Goal: Information Seeking & Learning: Learn about a topic

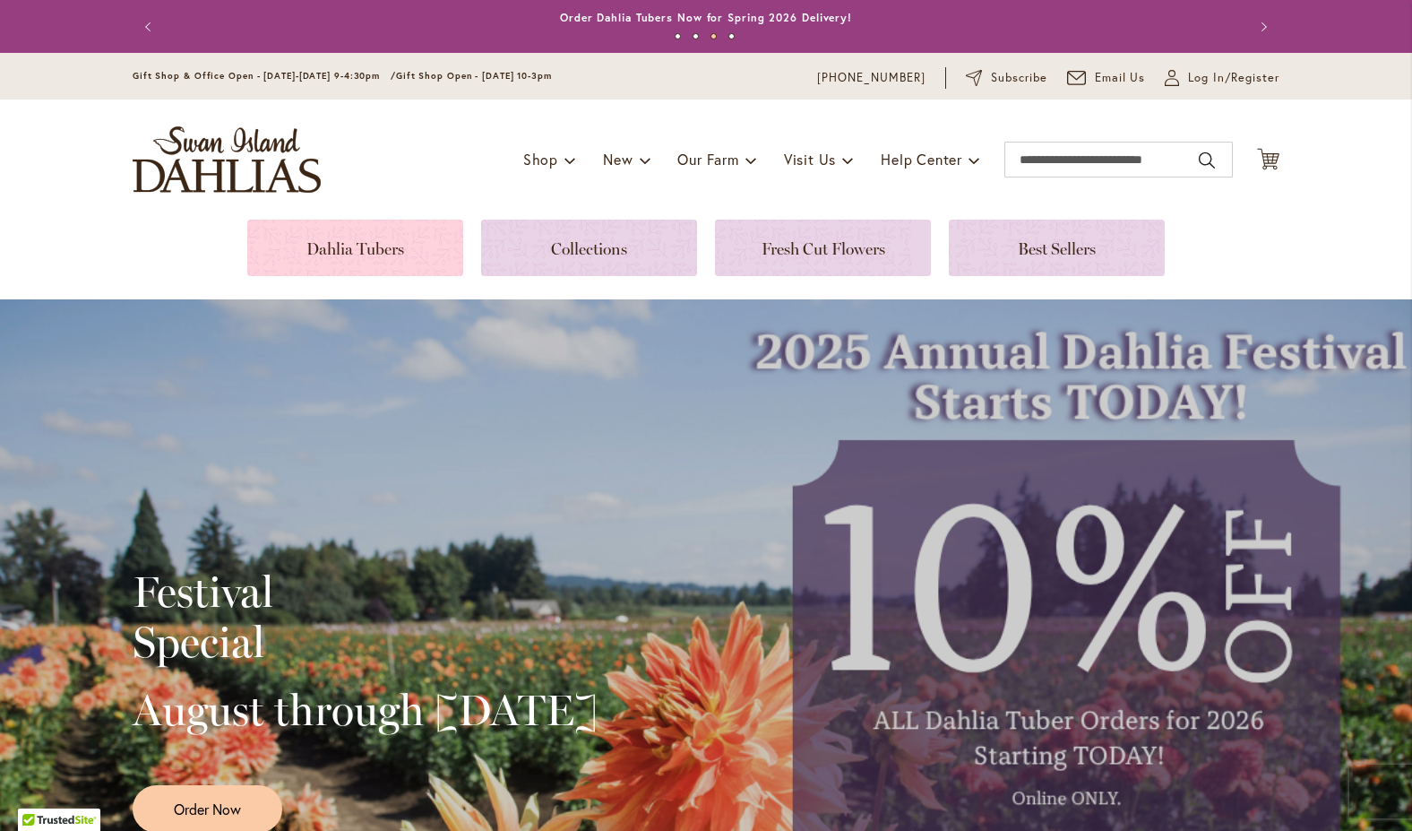
click at [363, 252] on link at bounding box center [355, 248] width 216 height 56
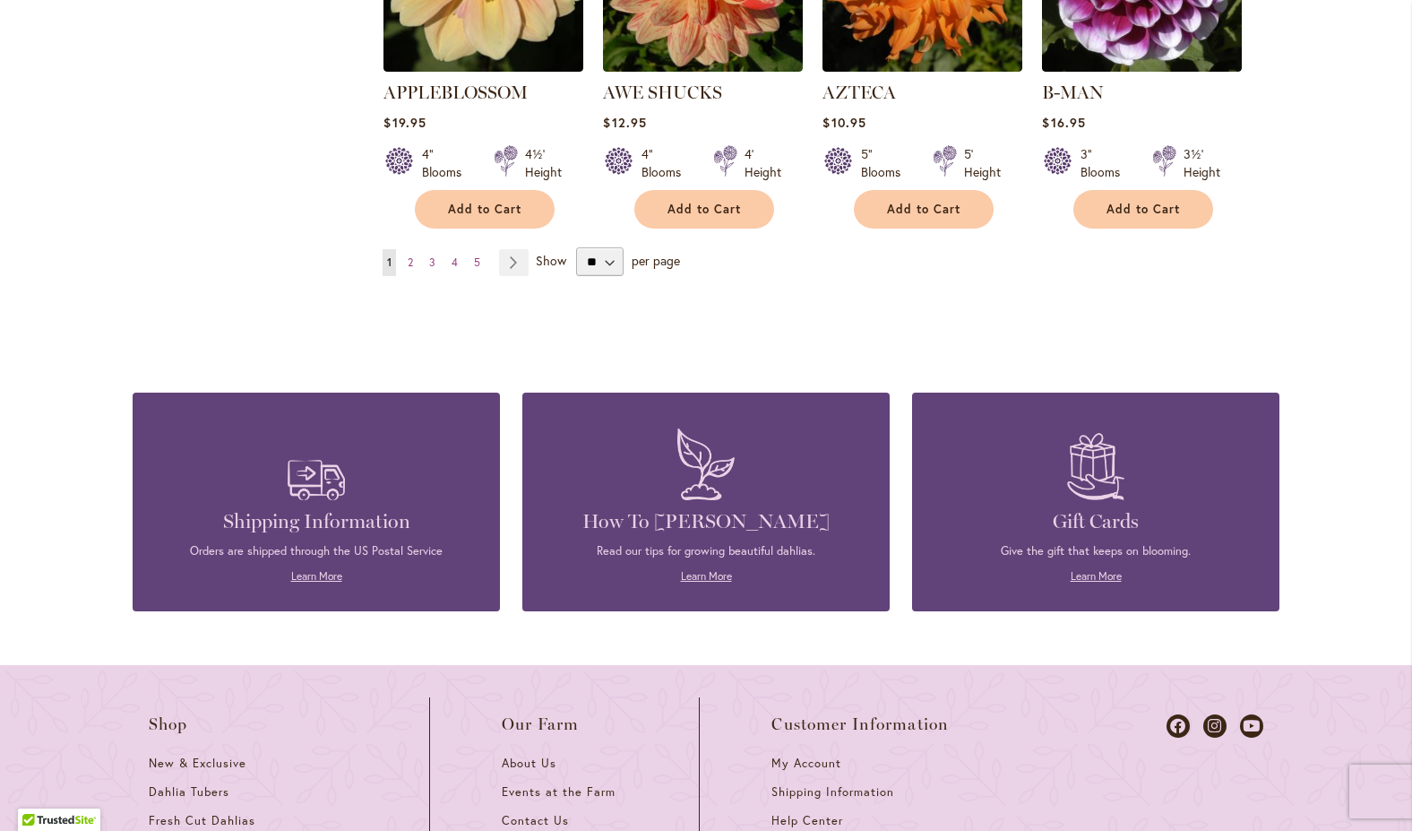
scroll to position [1742, 0]
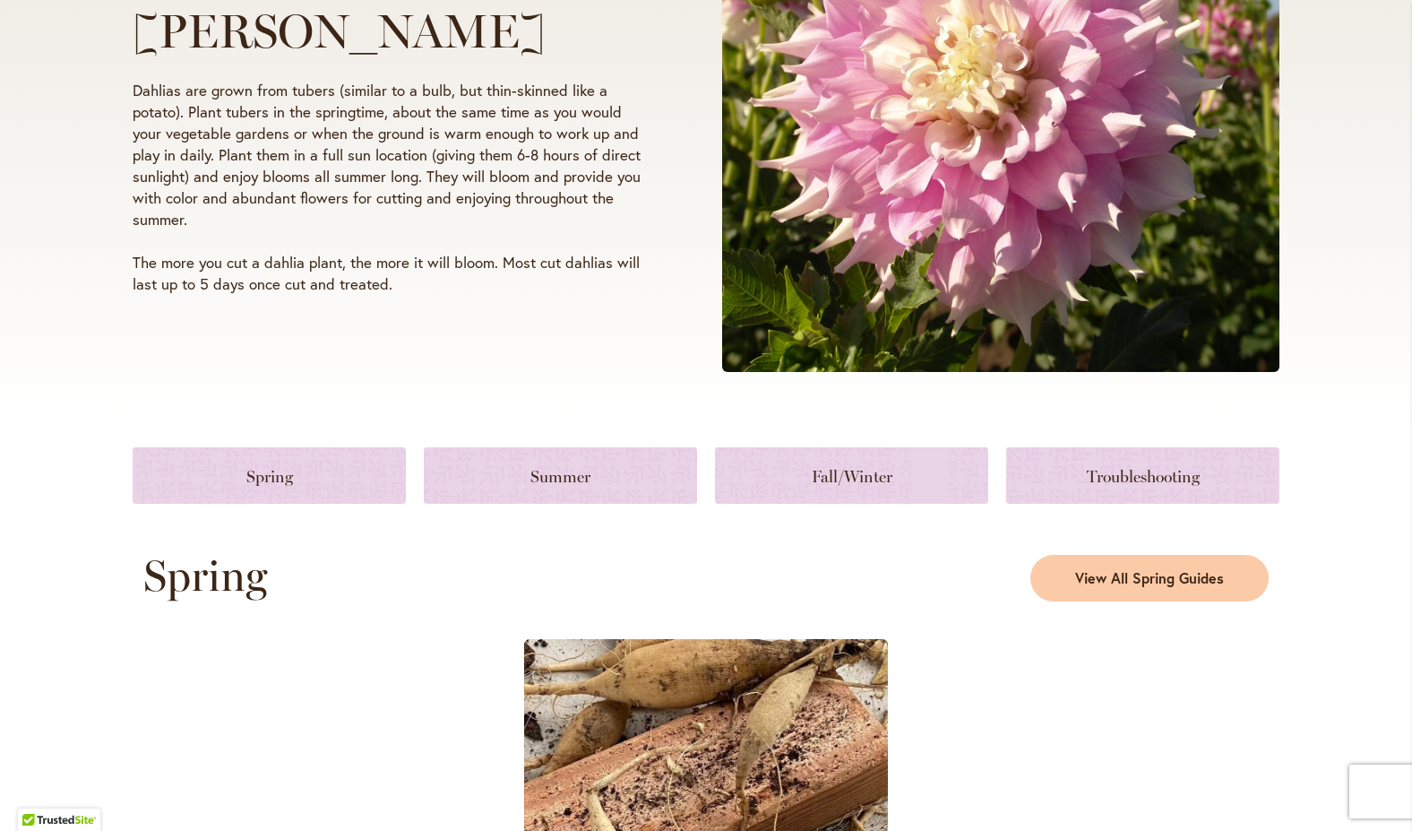
scroll to position [484, 0]
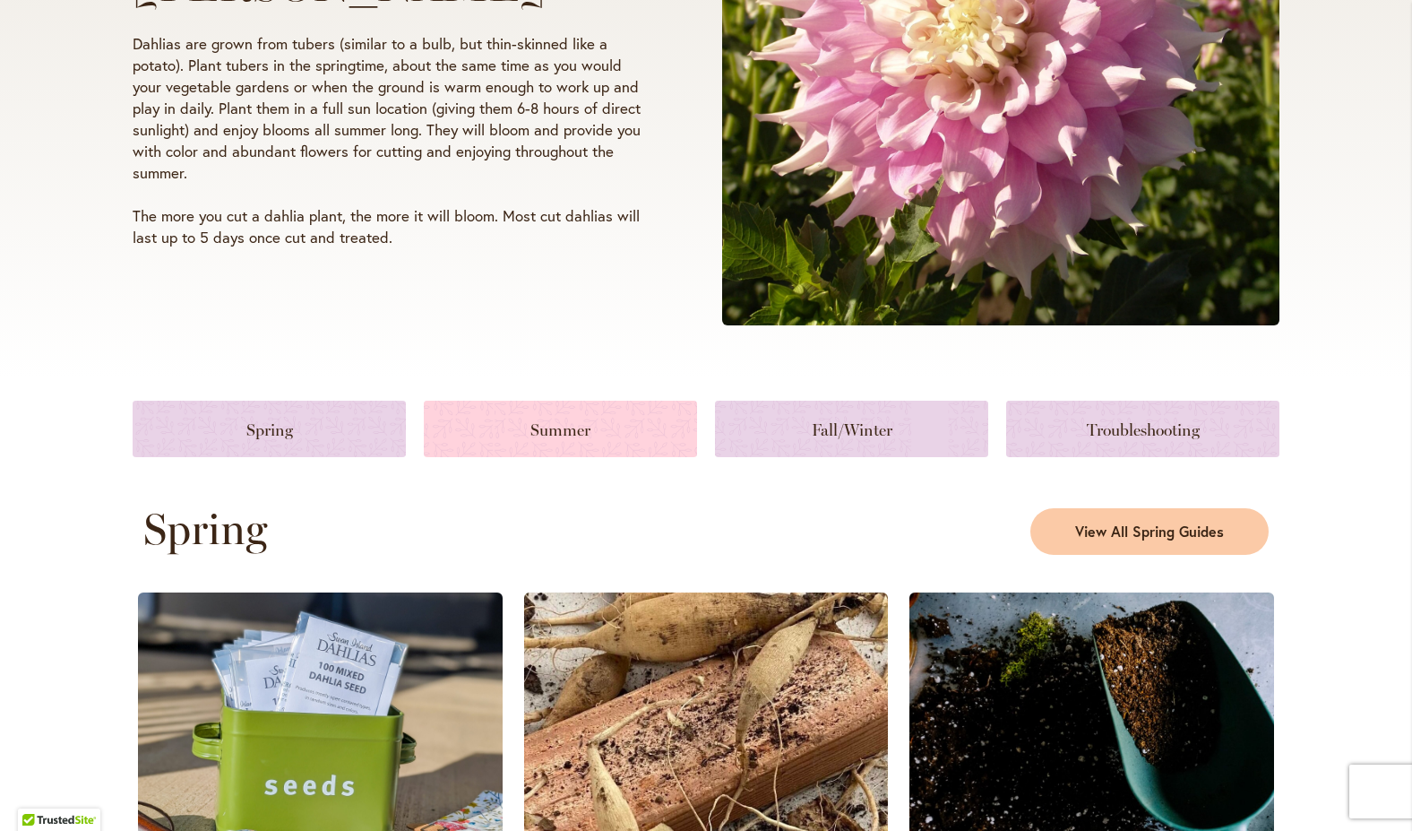
click at [558, 428] on link at bounding box center [560, 429] width 273 height 56
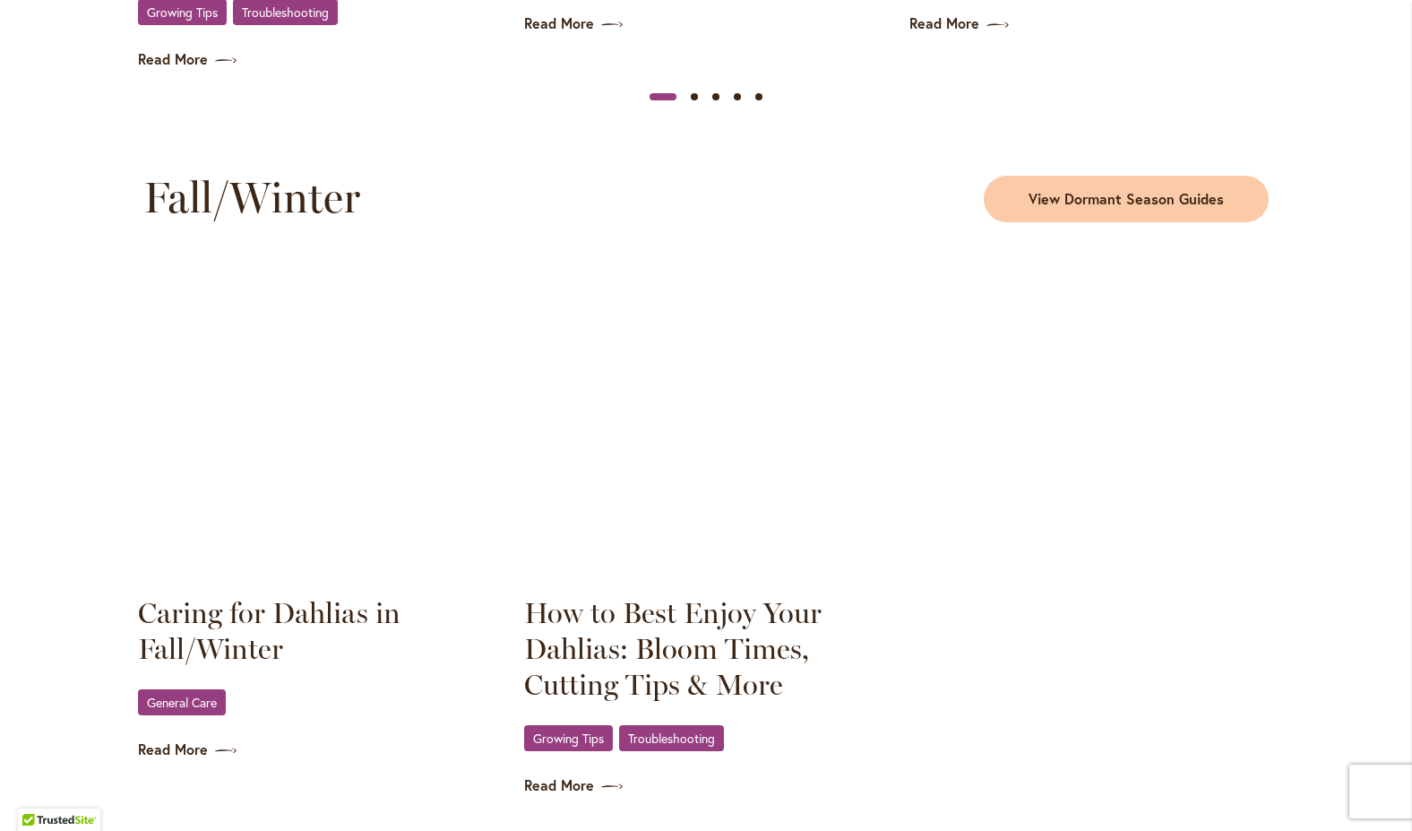
scroll to position [2284, 0]
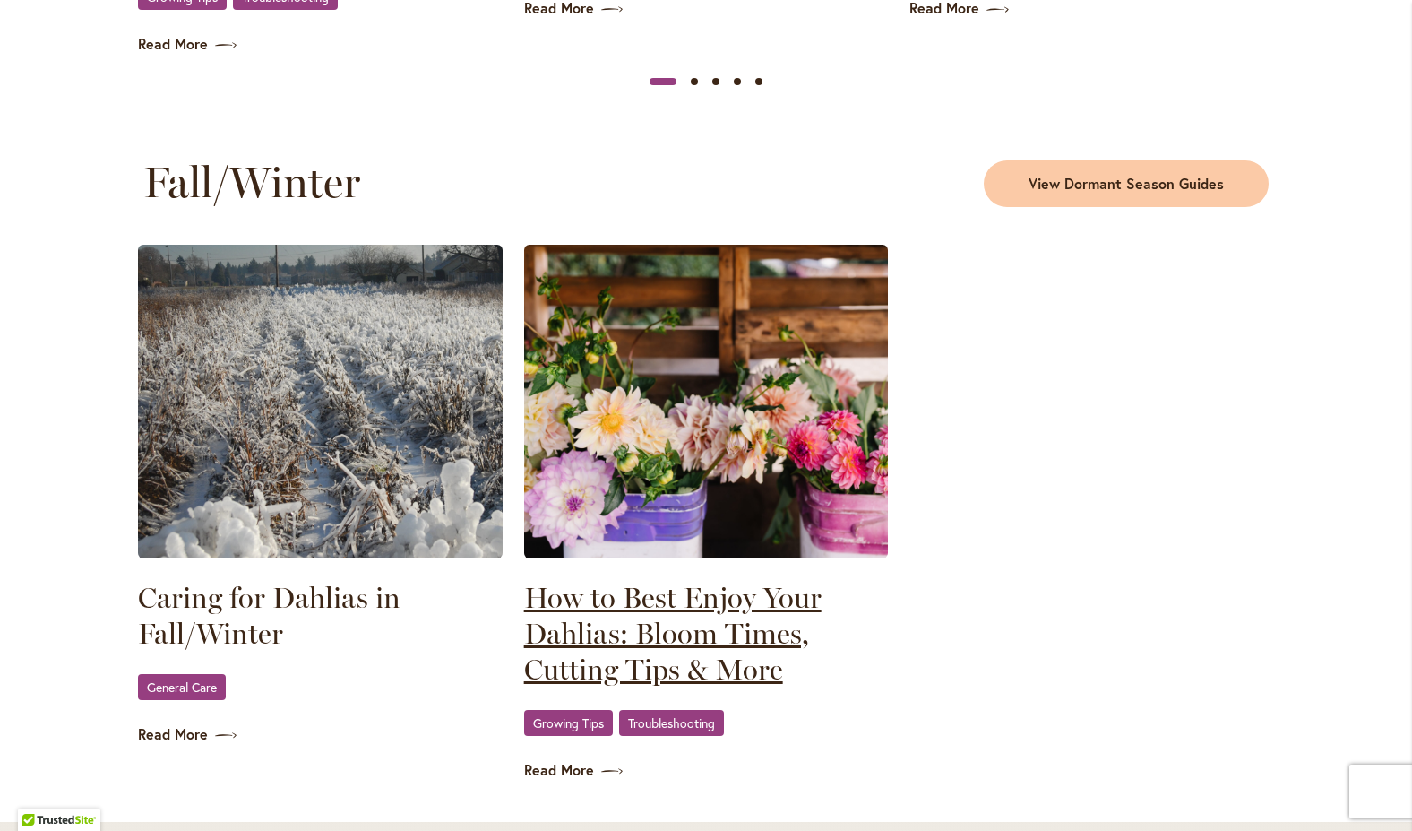
click at [659, 663] on link "How to Best Enjoy Your Dahlias: Bloom Times, Cutting Tips & More" at bounding box center [706, 634] width 365 height 108
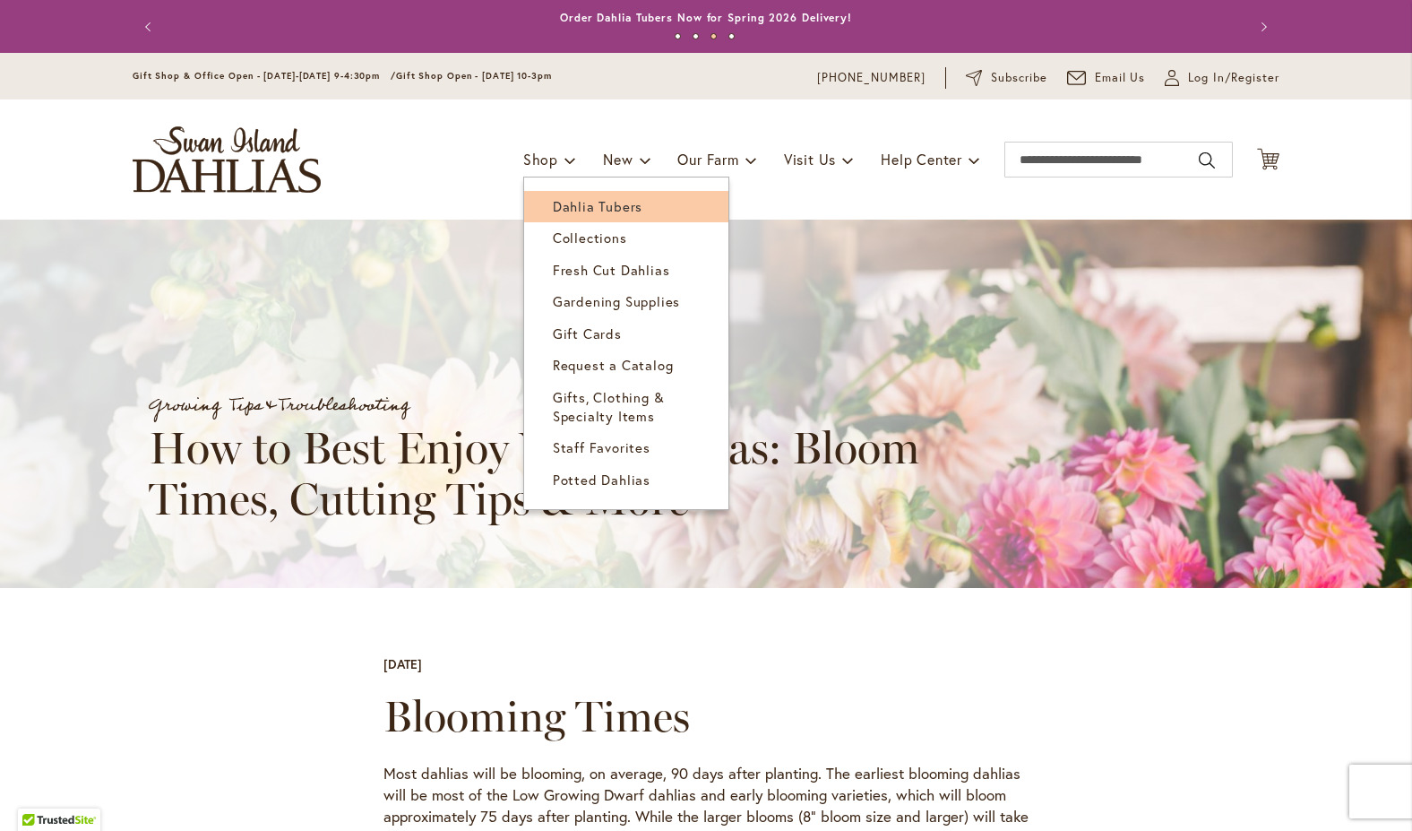
click at [589, 203] on span "Dahlia Tubers" at bounding box center [598, 206] width 90 height 18
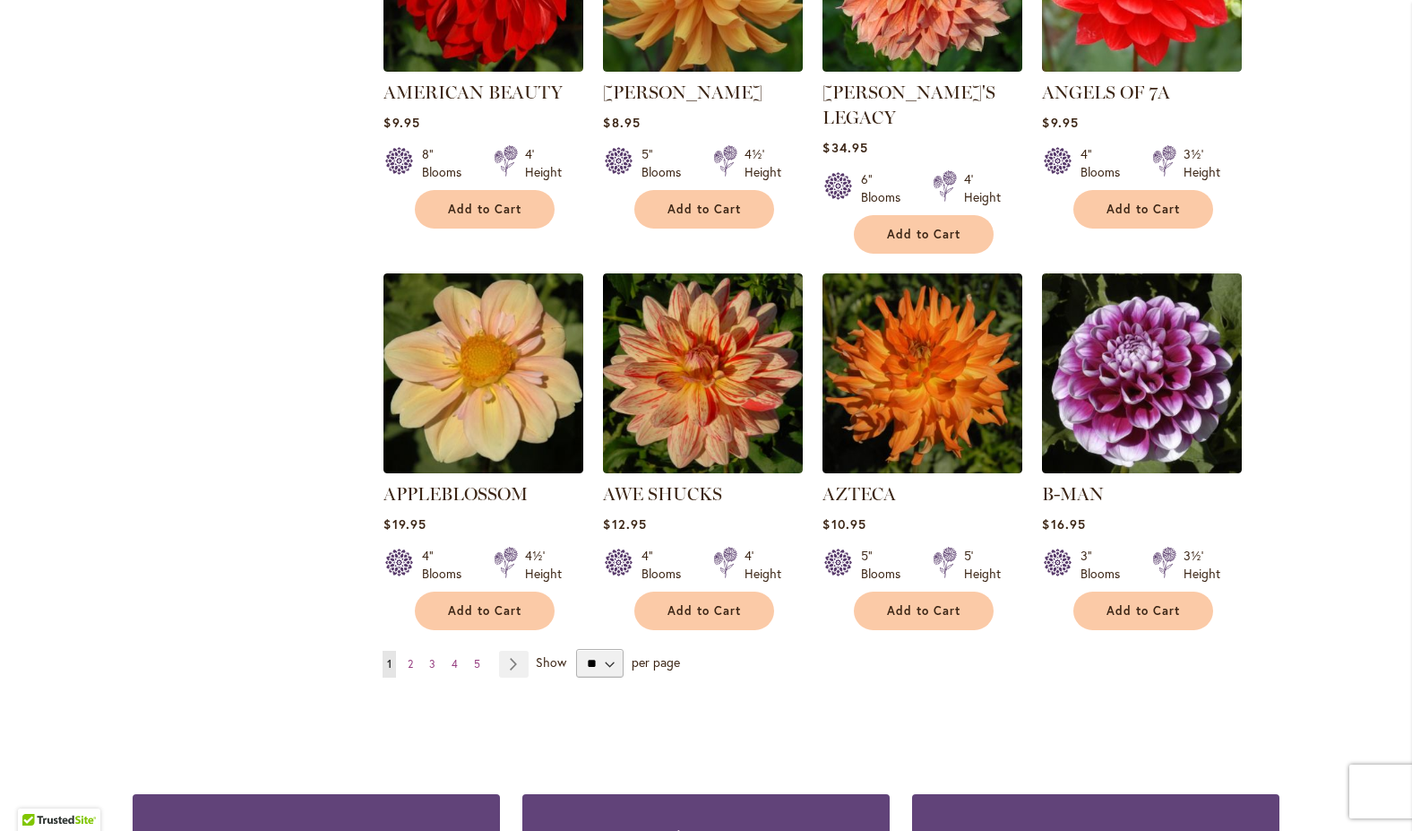
scroll to position [1355, 0]
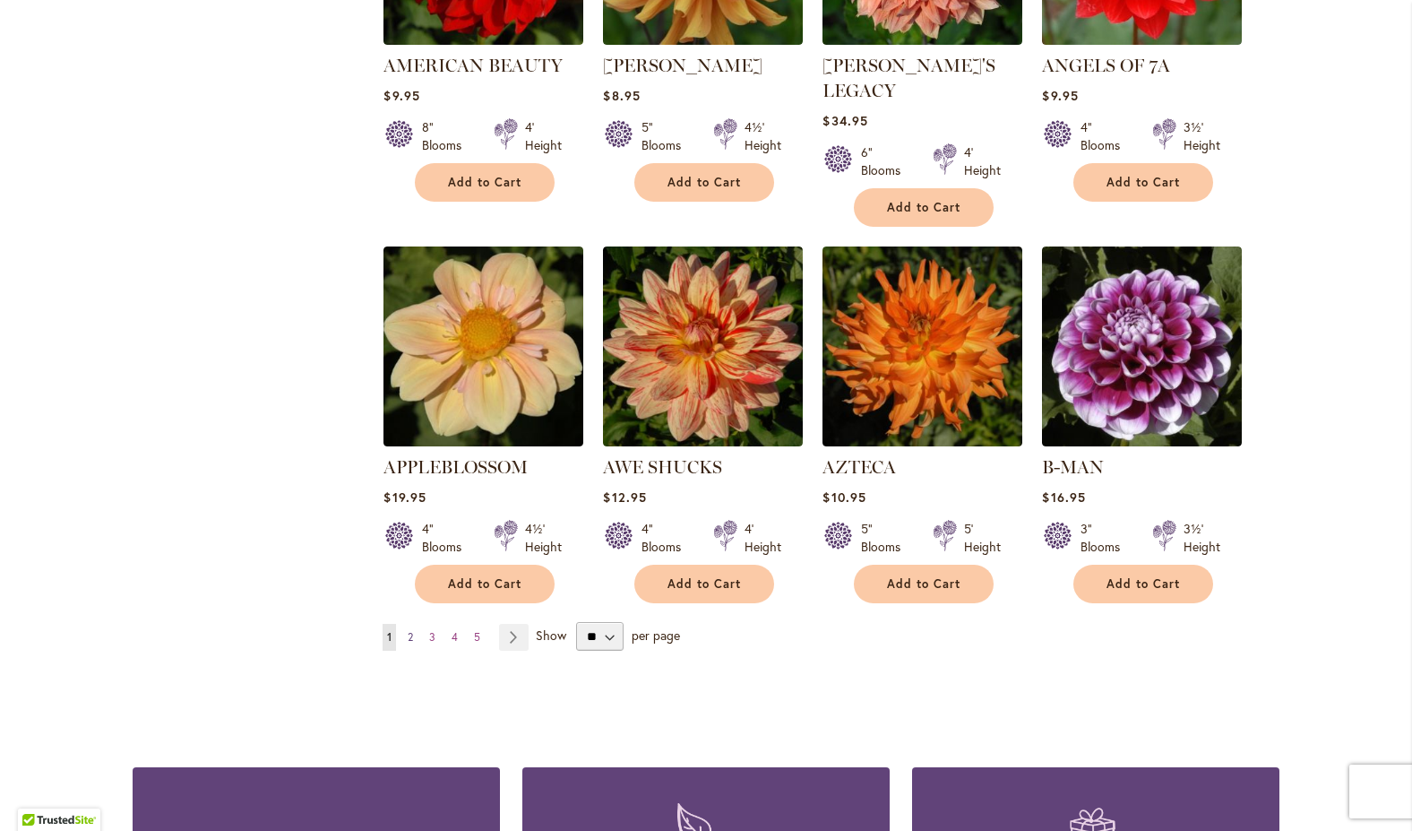
click at [408, 630] on span "2" at bounding box center [410, 636] width 5 height 13
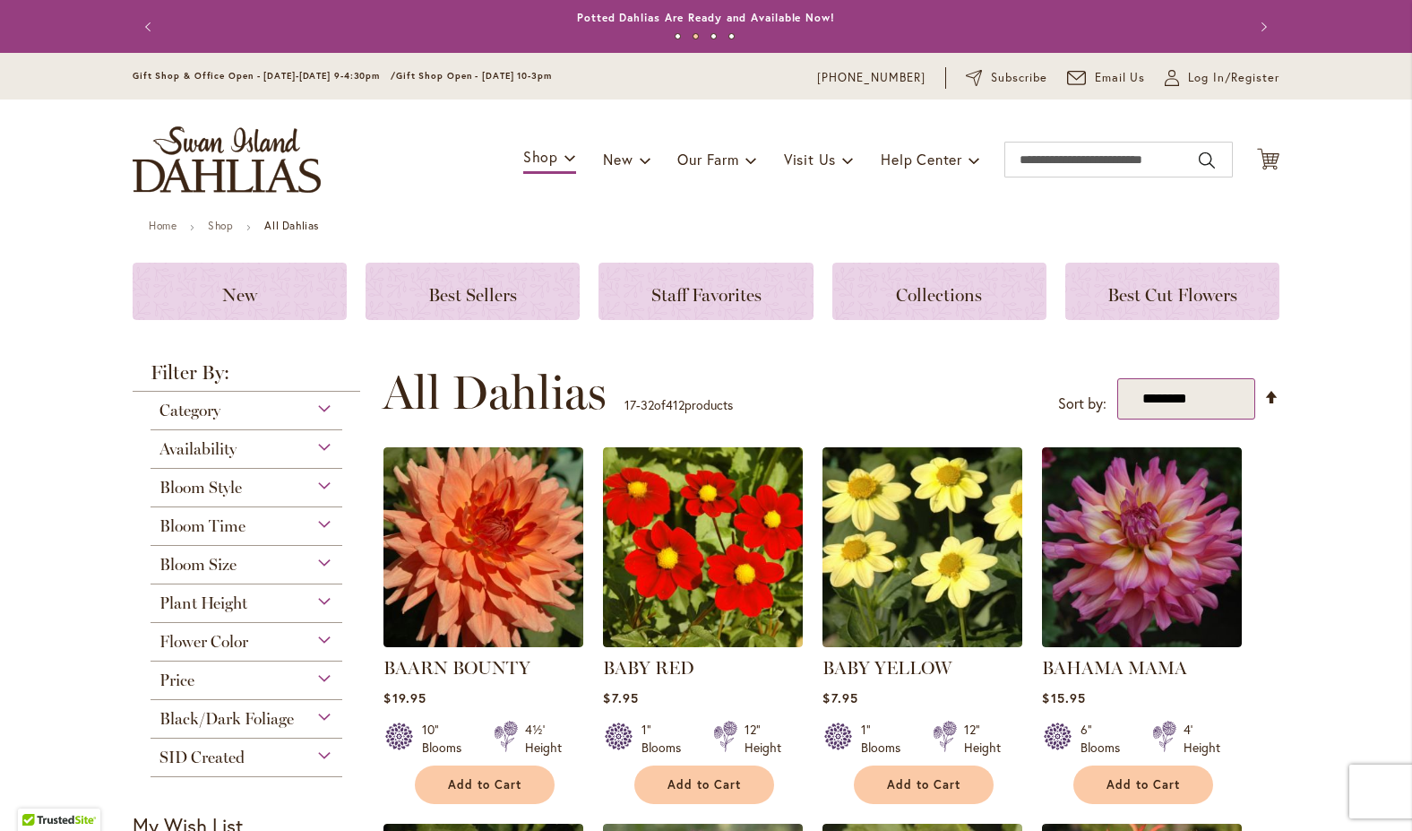
click at [1118, 378] on select "**********" at bounding box center [1187, 399] width 138 height 42
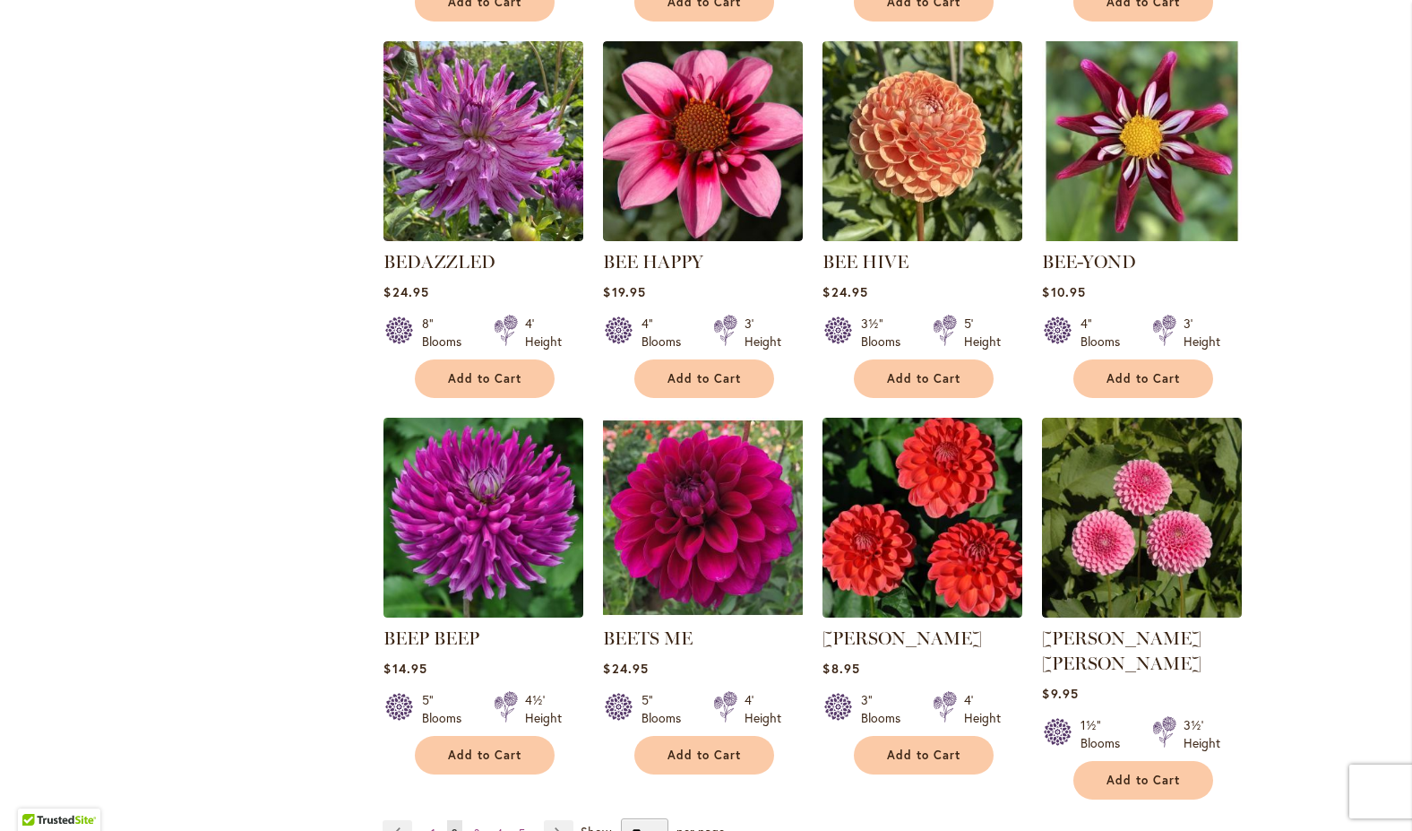
scroll to position [1452, 0]
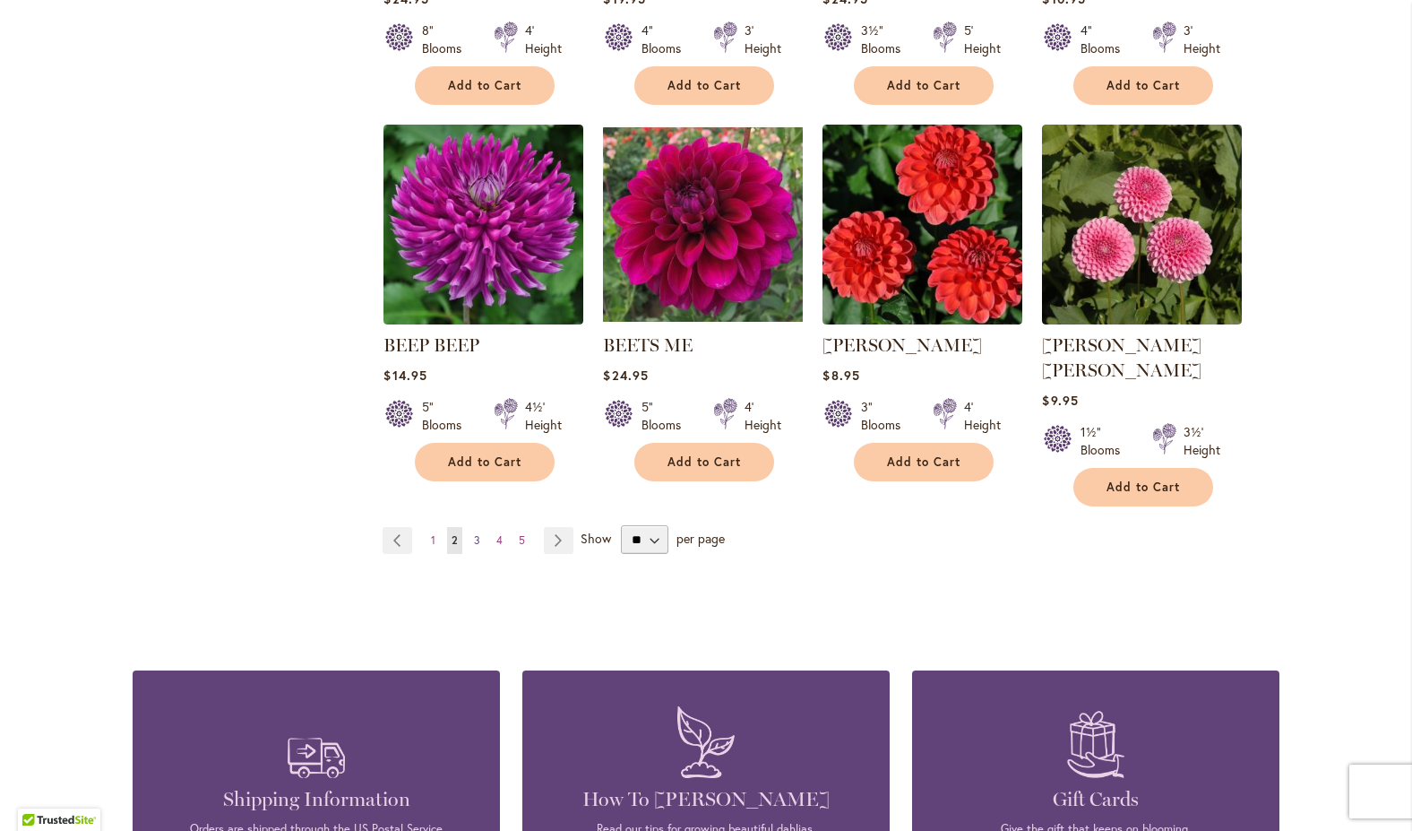
click at [474, 533] on span "3" at bounding box center [477, 539] width 6 height 13
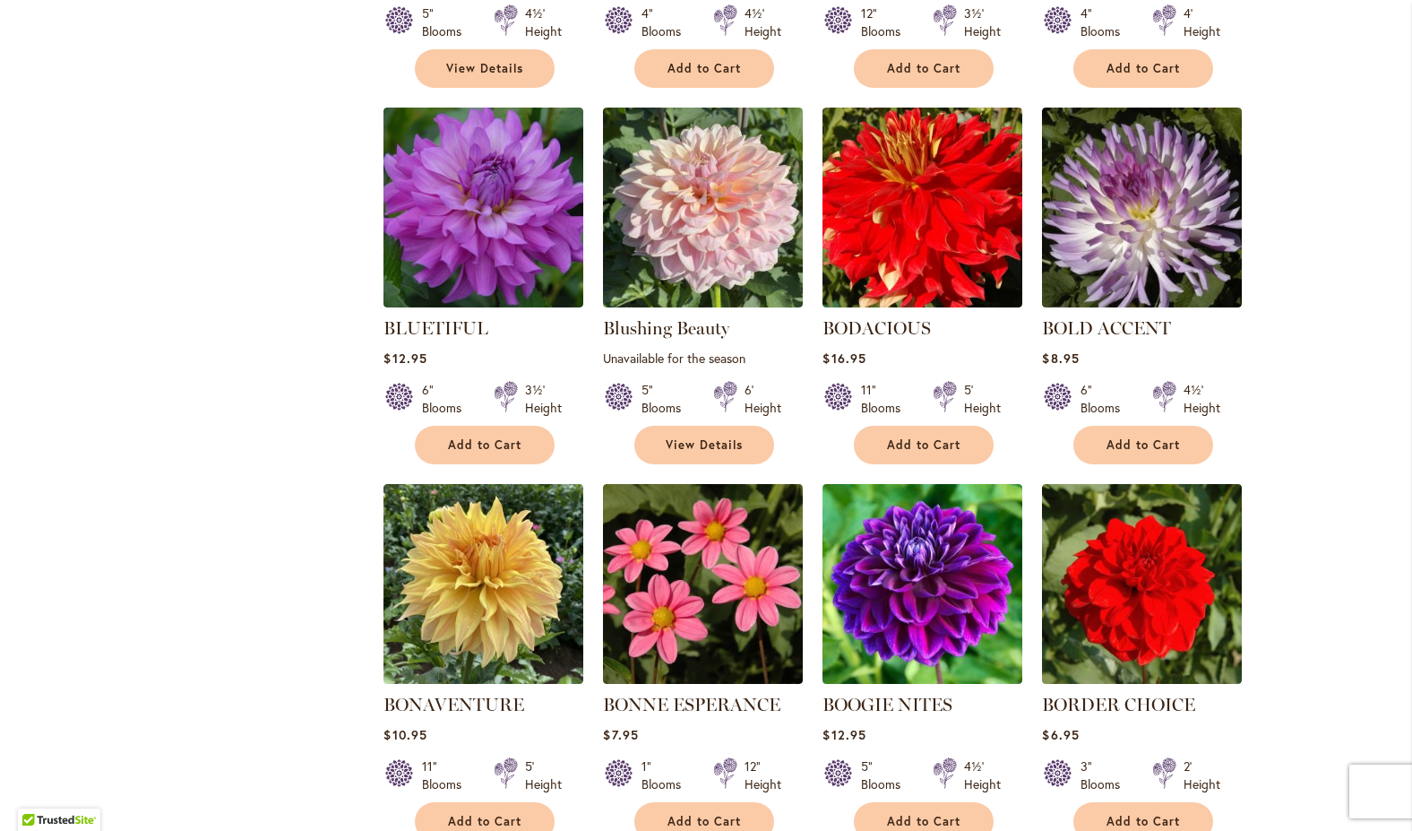
scroll to position [1258, 0]
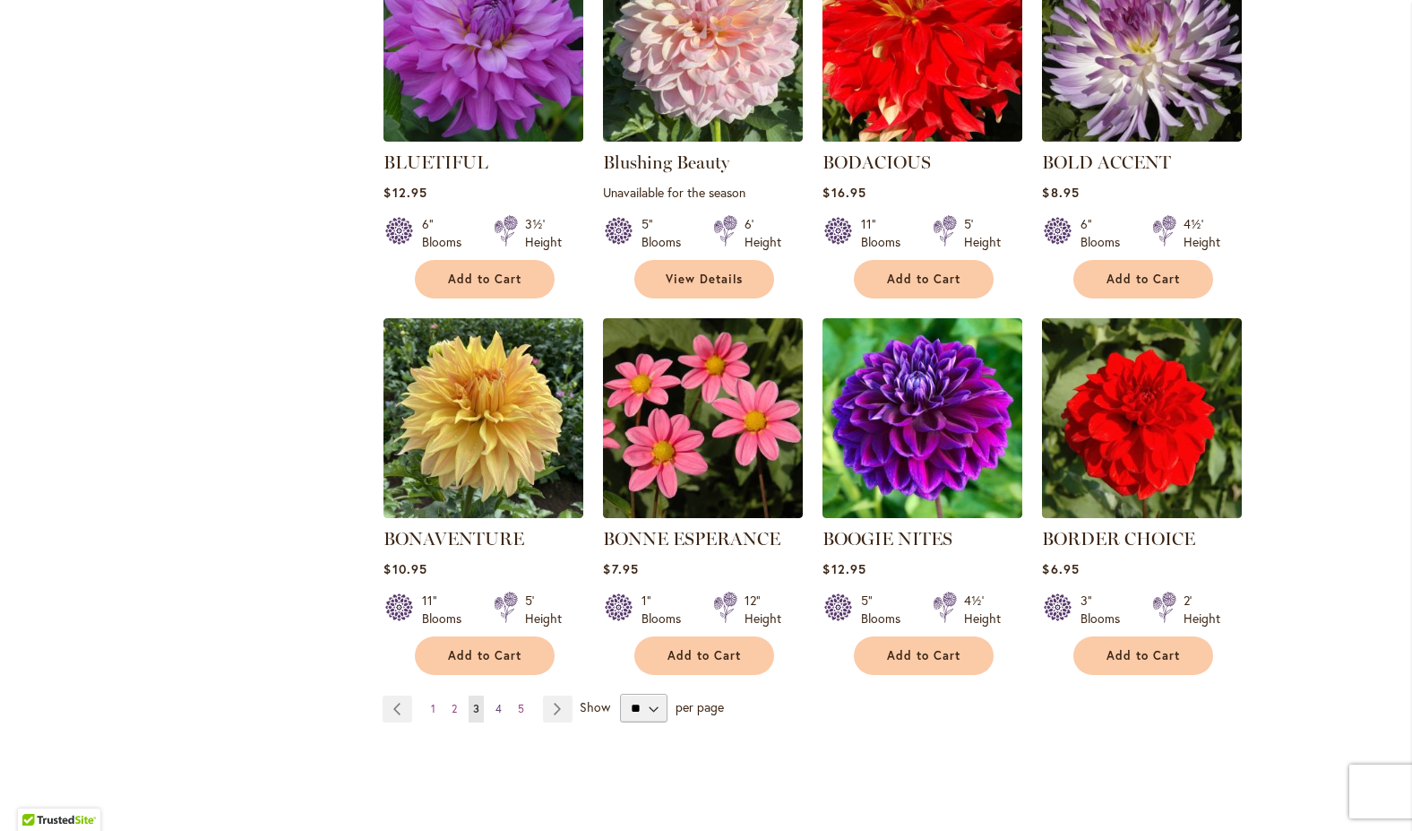
click at [491, 702] on link "Page 4" at bounding box center [498, 708] width 15 height 27
